Goal: Information Seeking & Learning: Learn about a topic

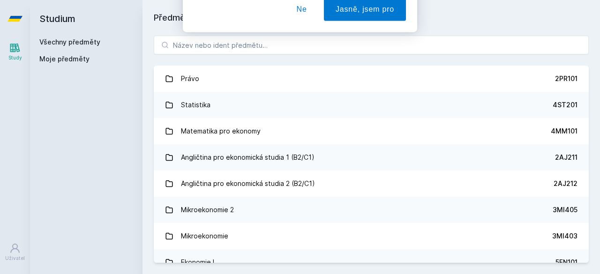
click at [301, 62] on button "Ne" at bounding box center [302, 60] width 34 height 23
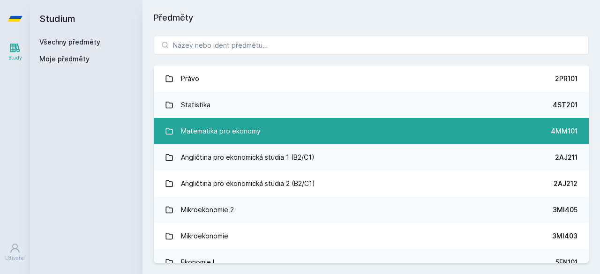
click at [260, 127] on link "Matematika pro ekonomy 4MM101" at bounding box center [371, 131] width 435 height 26
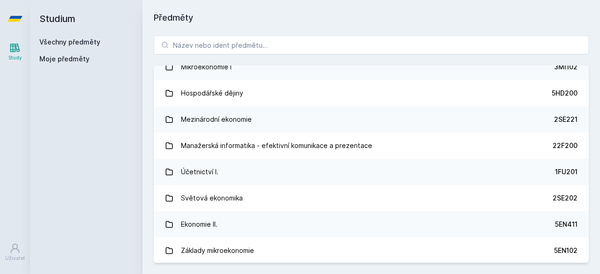
scroll to position [70, 0]
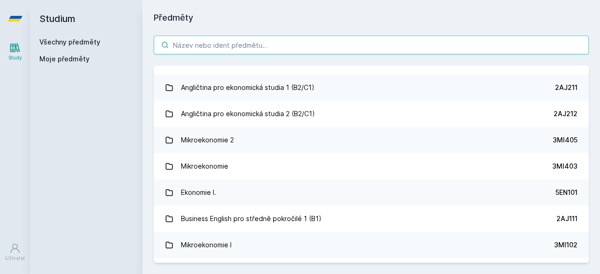
click at [266, 48] on input "search" at bounding box center [371, 45] width 435 height 19
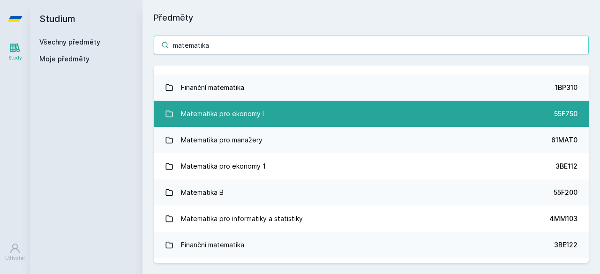
scroll to position [0, 0]
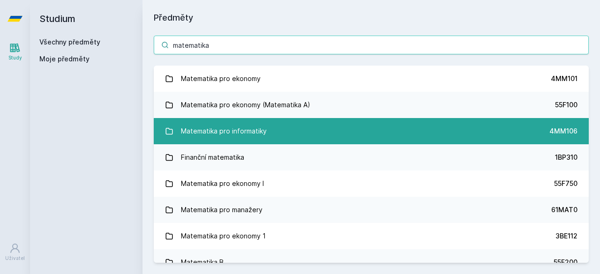
type input "matematika"
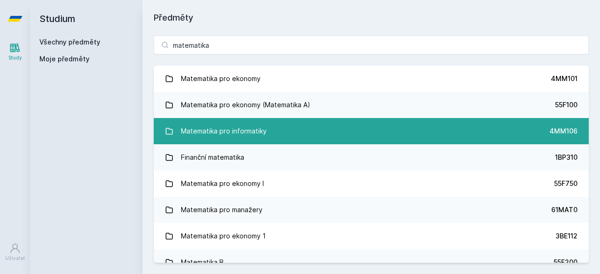
click at [263, 131] on div "Matematika pro informatiky" at bounding box center [224, 131] width 86 height 19
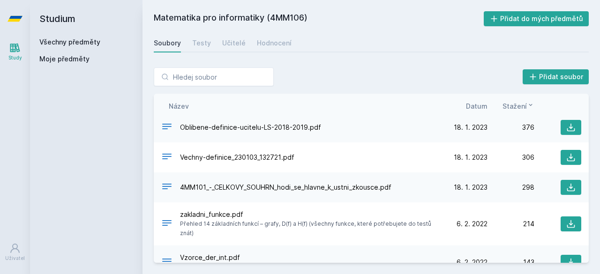
scroll to position [99, 0]
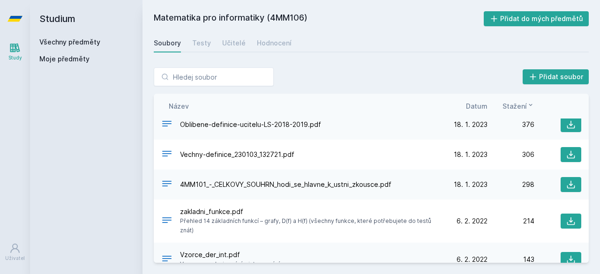
click at [210, 42] on div "Soubory Testy Učitelé Hodnocení" at bounding box center [371, 43] width 435 height 19
click at [199, 42] on div "Testy" at bounding box center [201, 42] width 19 height 9
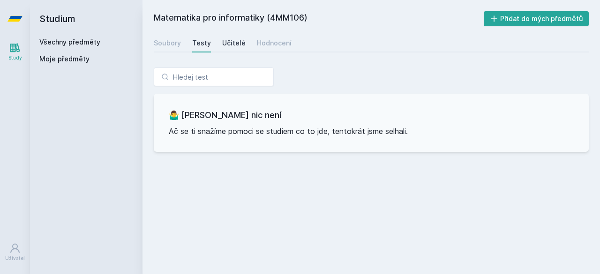
click at [223, 42] on div "Učitelé" at bounding box center [233, 42] width 23 height 9
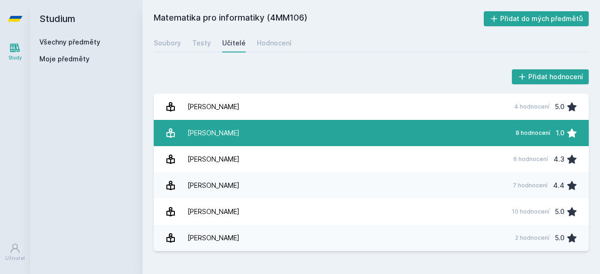
click at [230, 136] on div "[PERSON_NAME]" at bounding box center [213, 133] width 52 height 19
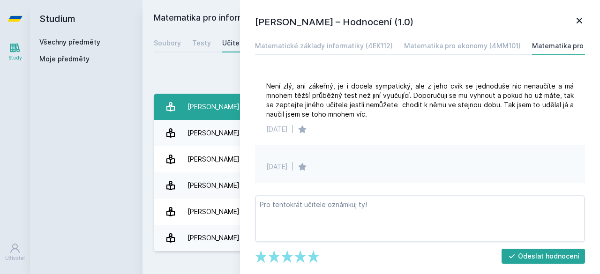
click at [178, 95] on link "[PERSON_NAME] 4 hodnocení 5.0" at bounding box center [371, 107] width 435 height 26
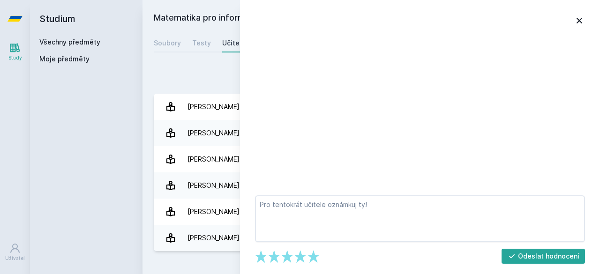
click at [196, 79] on div "Přidat hodnocení" at bounding box center [371, 76] width 435 height 19
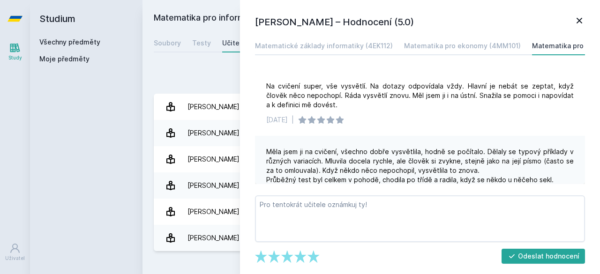
click at [196, 79] on div "Přidat hodnocení" at bounding box center [371, 76] width 435 height 19
click at [209, 40] on div "Soubory Testy Učitelé Hodnocení" at bounding box center [371, 43] width 435 height 19
click at [205, 43] on div "Testy" at bounding box center [201, 42] width 19 height 9
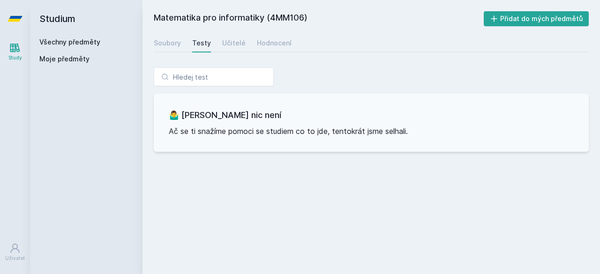
click at [219, 45] on div "Soubory Testy Učitelé Hodnocení" at bounding box center [371, 43] width 435 height 19
click at [224, 47] on div "Učitelé" at bounding box center [233, 42] width 23 height 9
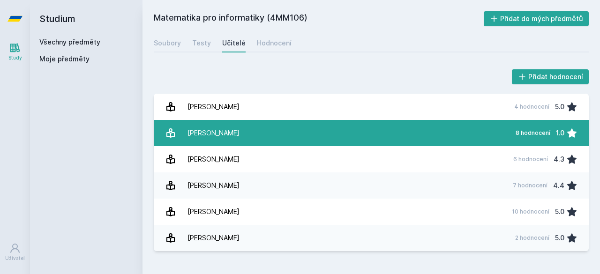
click at [411, 132] on link "[PERSON_NAME] 8 hodnocení 1.0" at bounding box center [371, 133] width 435 height 26
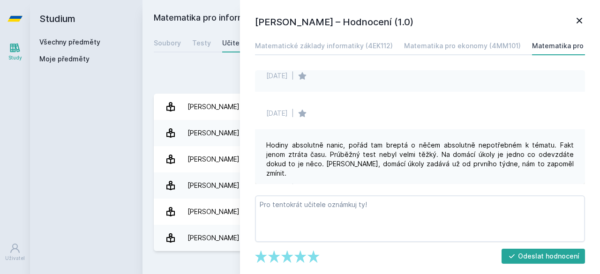
scroll to position [402, 0]
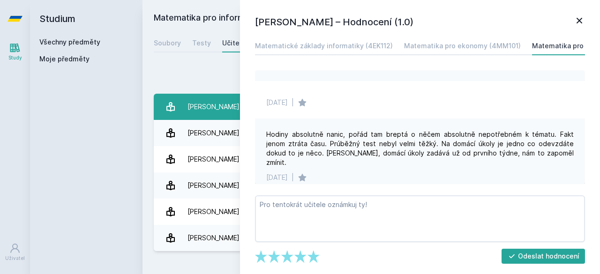
click at [224, 106] on div "[PERSON_NAME]" at bounding box center [213, 106] width 52 height 19
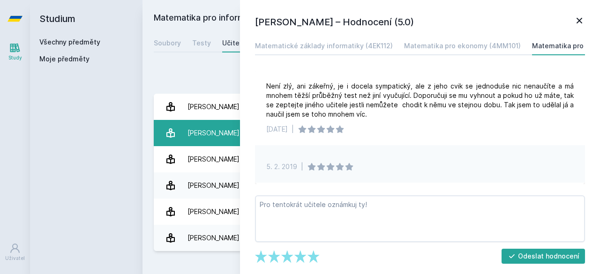
click at [204, 139] on div "[PERSON_NAME]" at bounding box center [213, 133] width 52 height 19
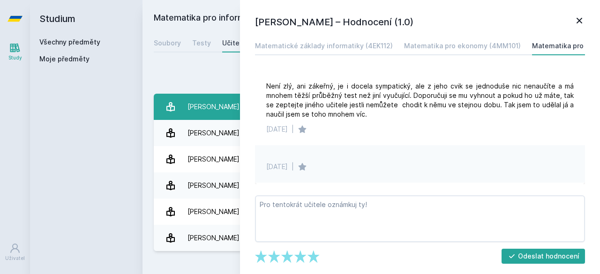
click at [216, 112] on div "[PERSON_NAME]" at bounding box center [213, 106] width 52 height 19
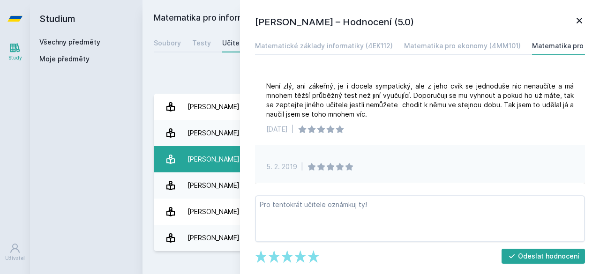
click at [214, 154] on div "[PERSON_NAME]" at bounding box center [213, 159] width 52 height 19
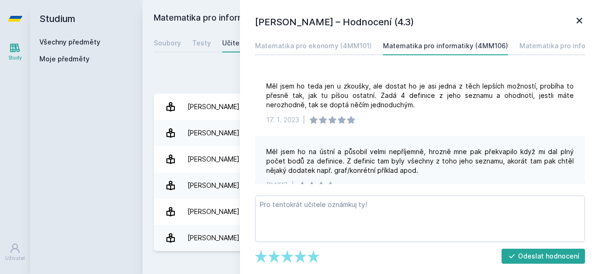
drag, startPoint x: 412, startPoint y: 3, endPoint x: 196, endPoint y: 25, distance: 217.7
click at [196, 25] on h2 "Matematika pro informatiky (4MM106)" at bounding box center [319, 18] width 330 height 15
